Goal: Find specific page/section: Find specific page/section

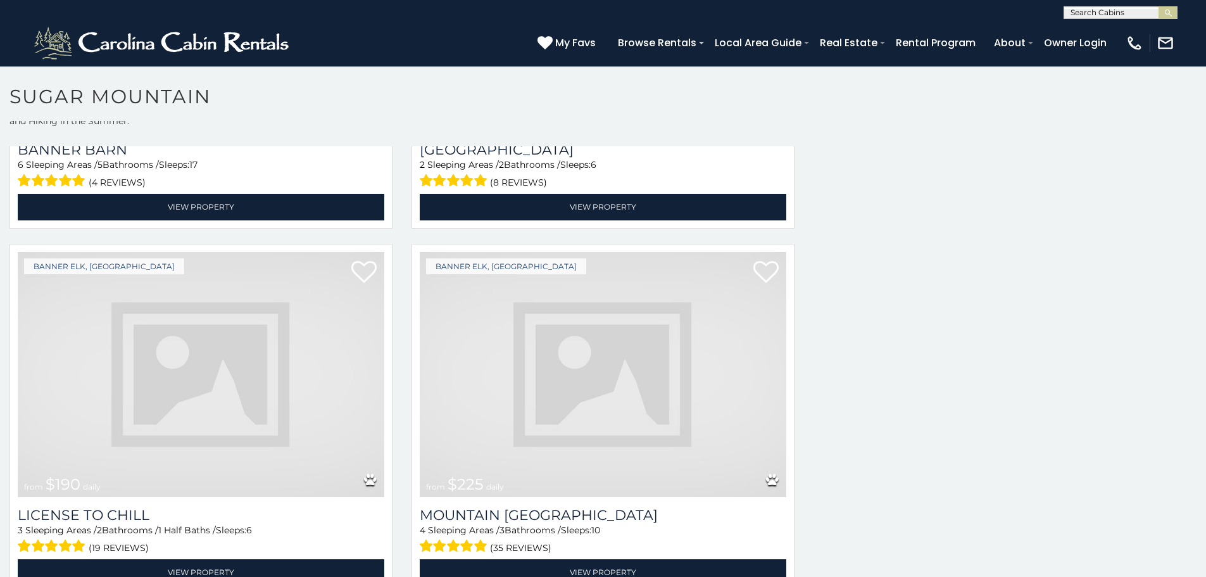
scroll to position [4010, 0]
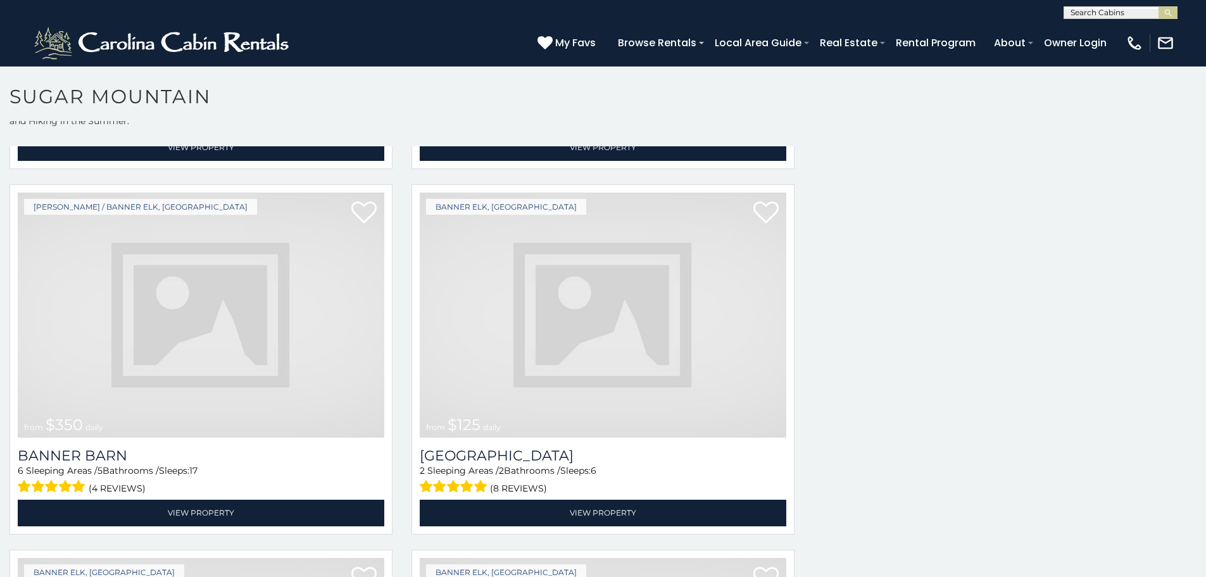
click at [569, 346] on img at bounding box center [603, 315] width 367 height 246
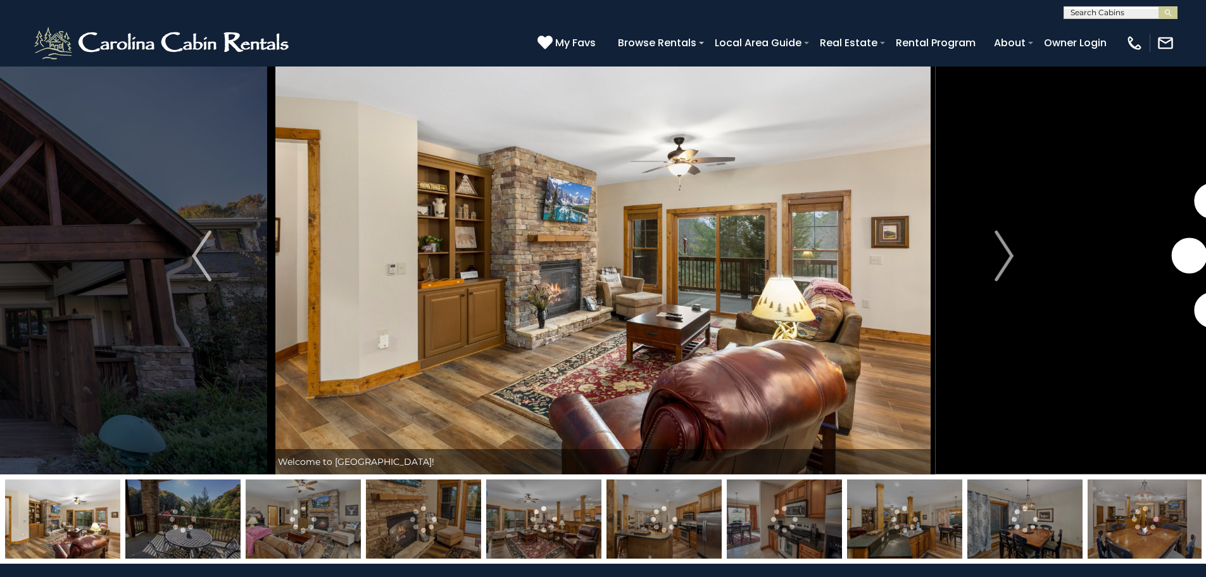
scroll to position [51, 0]
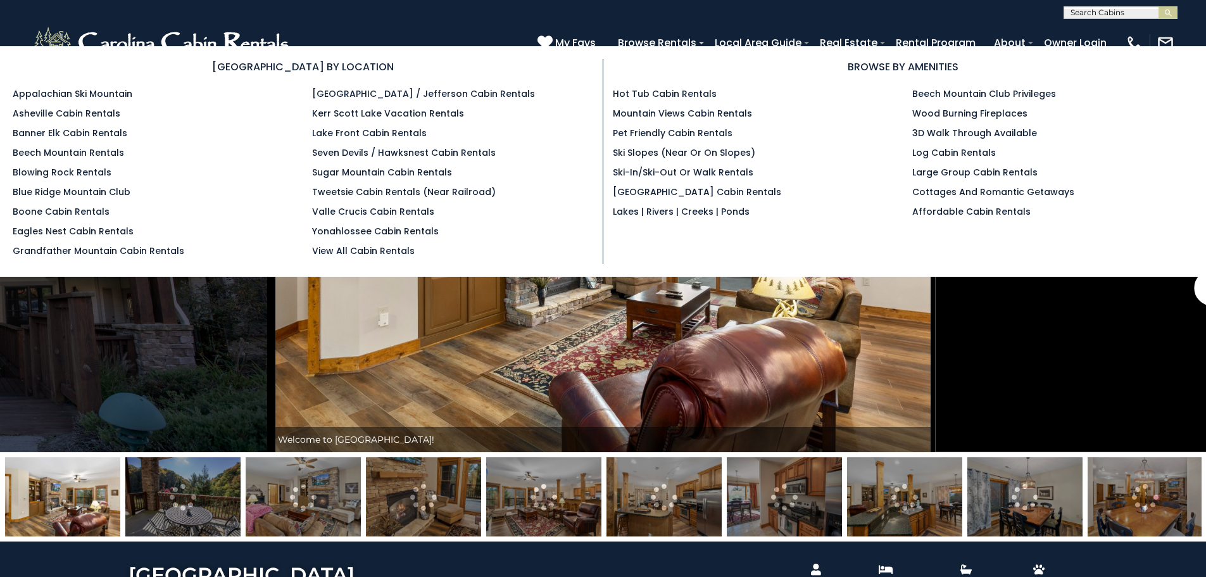
click at [762, 49] on section "BROWSE BY LOCATION Appalachian Ski Mountain Asheville Cabin Rentals Banner Elk …" at bounding box center [603, 161] width 1206 height 230
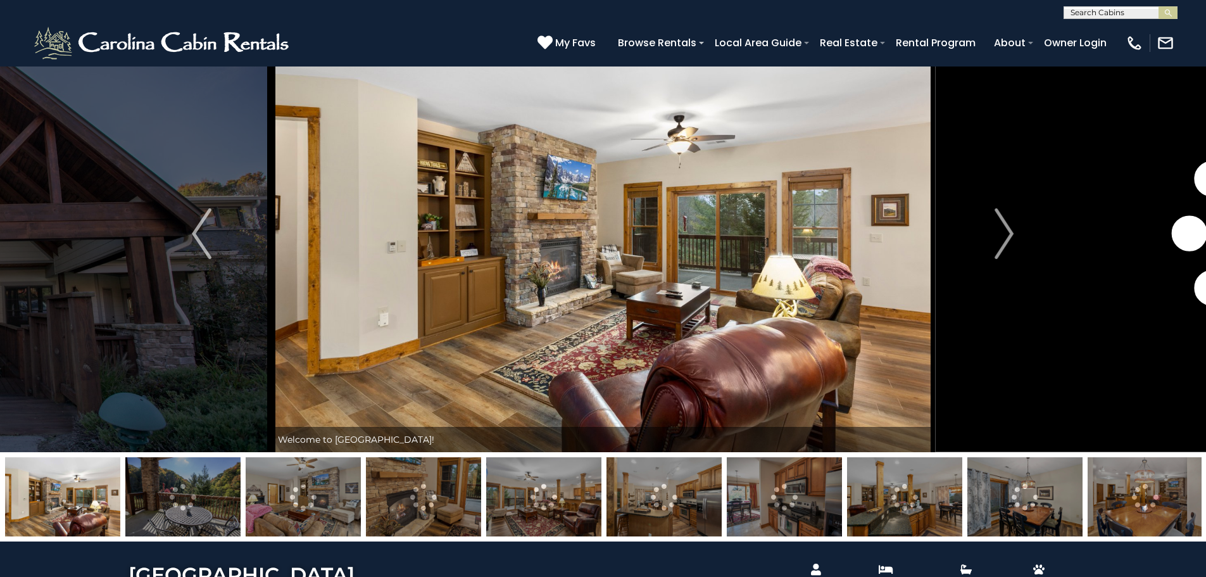
scroll to position [103, 0]
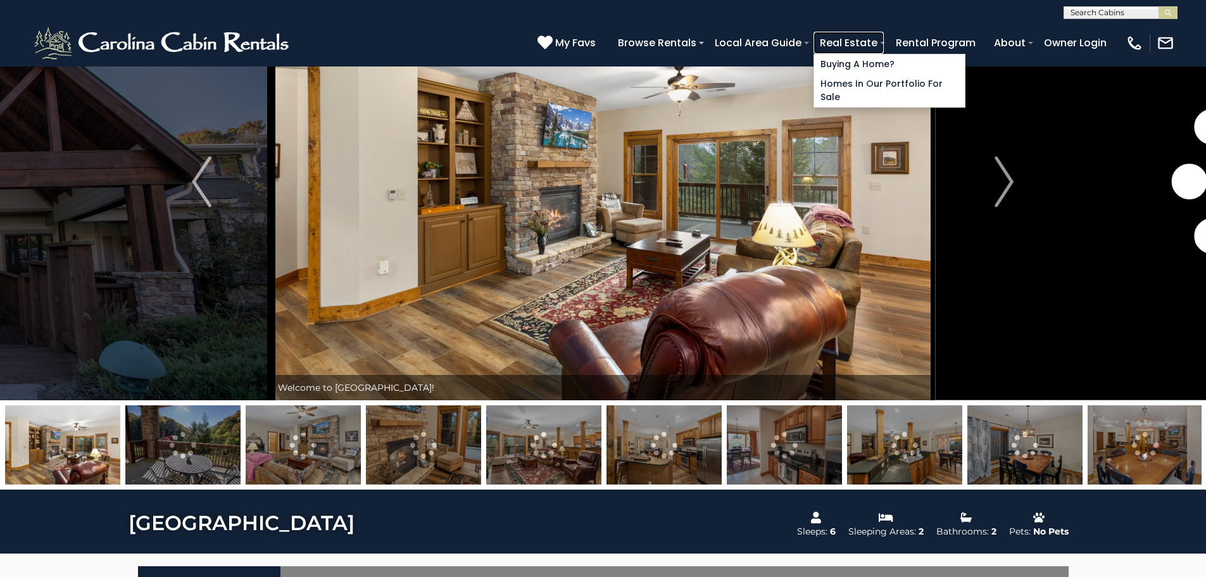
click at [875, 42] on link "Real Estate" at bounding box center [849, 43] width 70 height 22
